Goal: Task Accomplishment & Management: Use online tool/utility

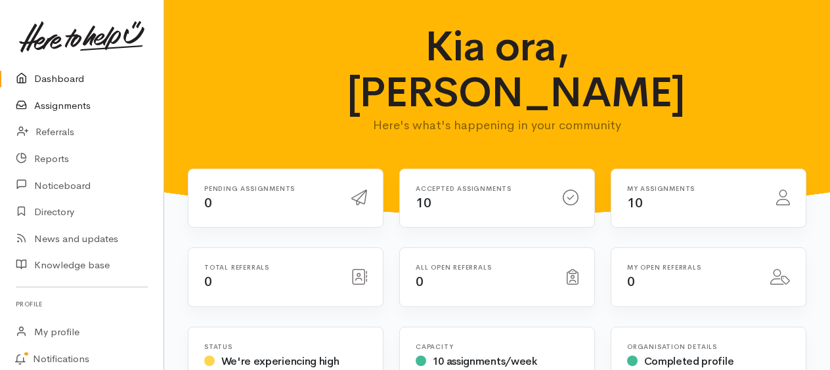
click at [70, 117] on link "Assignments" at bounding box center [82, 106] width 164 height 27
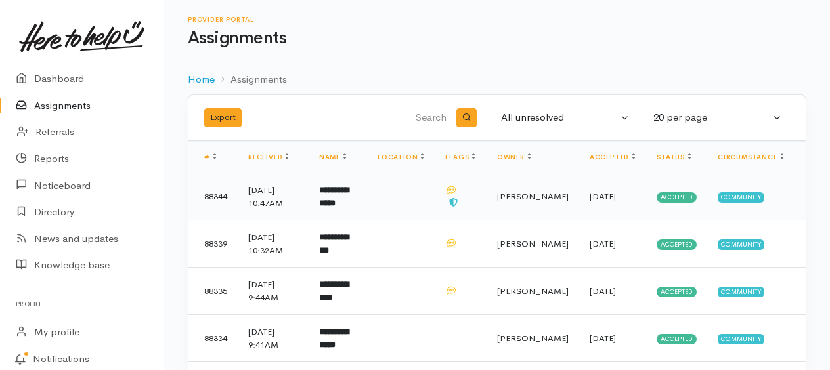
click at [335, 208] on b "**********" at bounding box center [334, 197] width 30 height 22
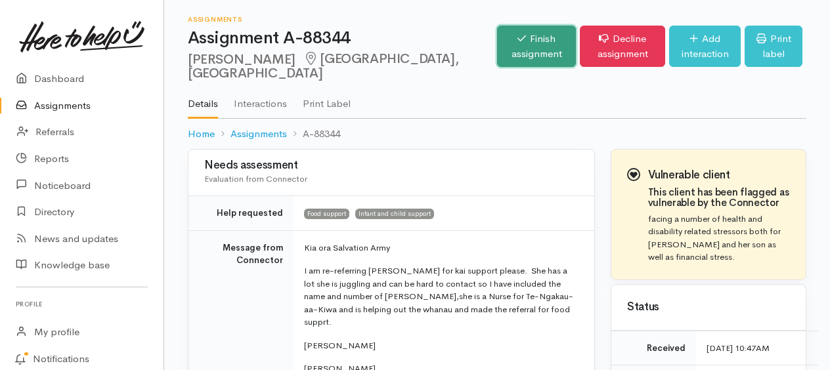
click at [497, 65] on link "Finish assignment" at bounding box center [536, 46] width 79 height 41
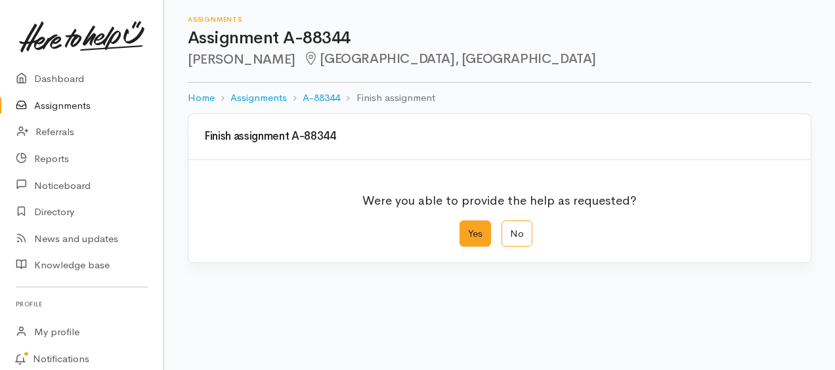
click at [474, 248] on label "Yes" at bounding box center [476, 234] width 32 height 27
click at [468, 229] on input "Yes" at bounding box center [464, 225] width 9 height 9
radio input "true"
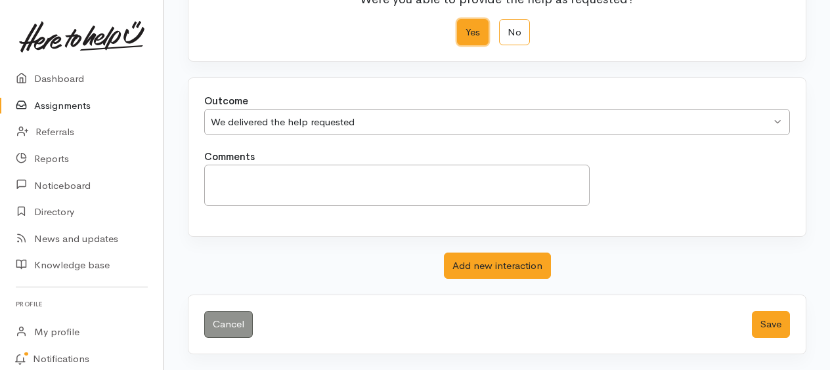
scroll to position [261, 0]
click at [758, 313] on button "Save" at bounding box center [771, 324] width 38 height 27
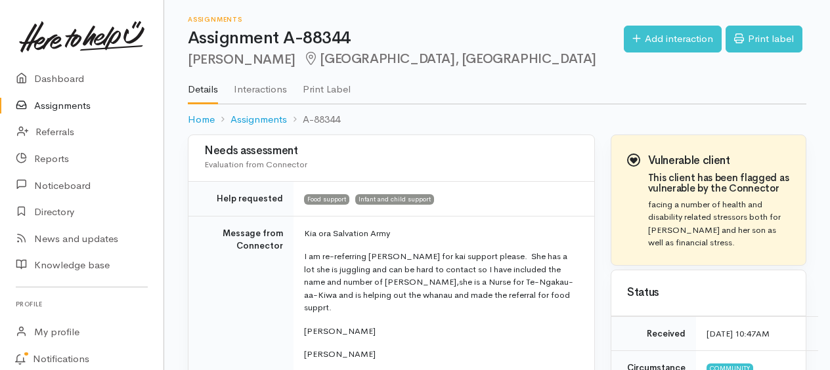
click at [93, 114] on link "Assignments" at bounding box center [82, 106] width 164 height 27
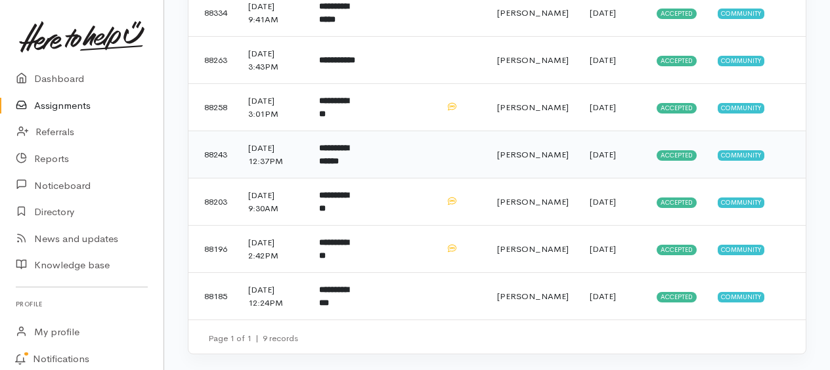
scroll to position [479, 0]
